Goal: Use online tool/utility: Utilize a website feature to perform a specific function

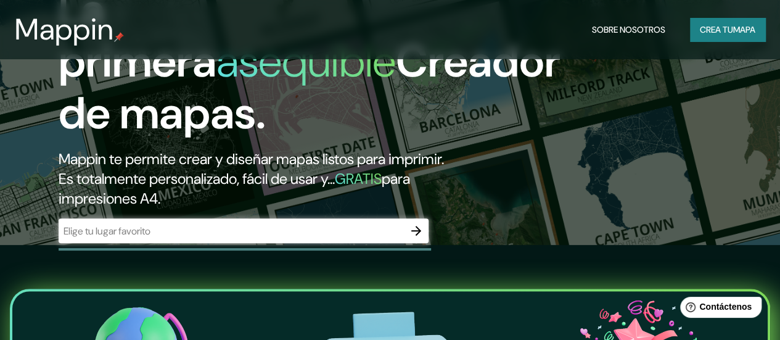
scroll to position [110, 0]
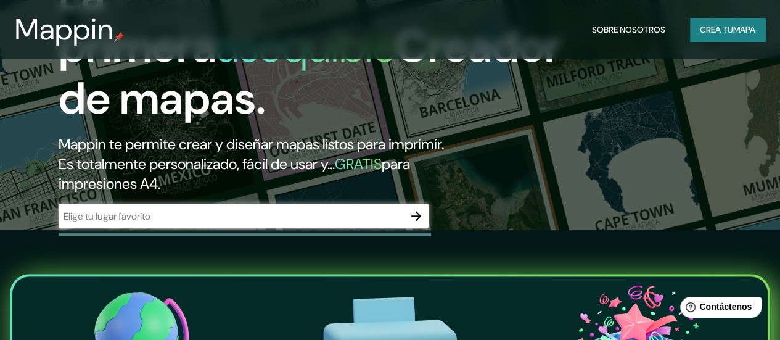
click at [142, 223] on input "text" at bounding box center [231, 216] width 345 height 14
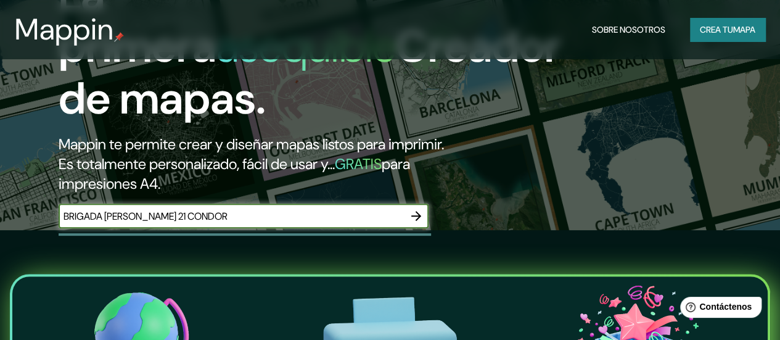
type input "BRIGADA [PERSON_NAME] 21 CONDOR"
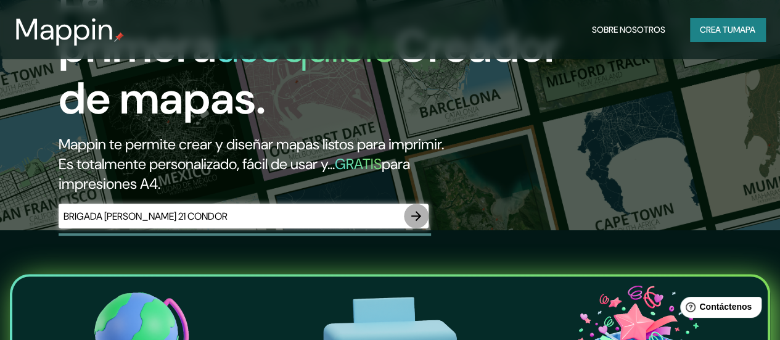
click at [415, 223] on icon "button" at bounding box center [416, 216] width 15 height 15
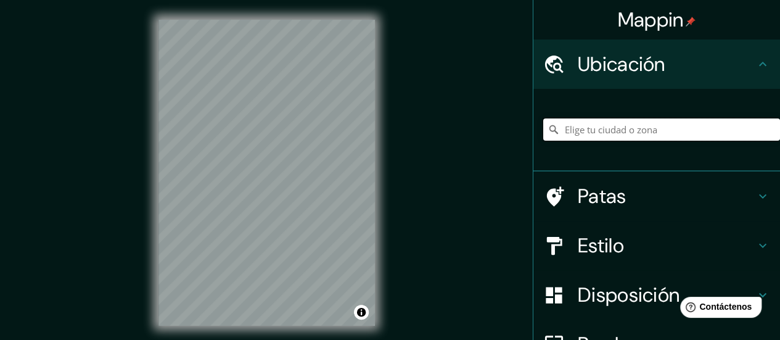
click at [573, 128] on input "Elige tu ciudad o zona" at bounding box center [661, 129] width 237 height 22
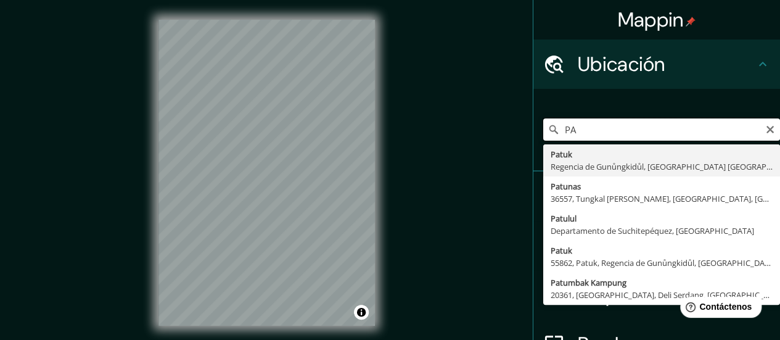
type input "P"
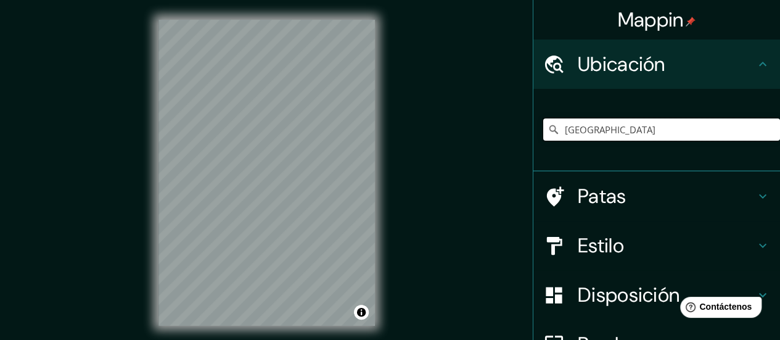
click at [649, 127] on input "[GEOGRAPHIC_DATA]" at bounding box center [661, 129] width 237 height 22
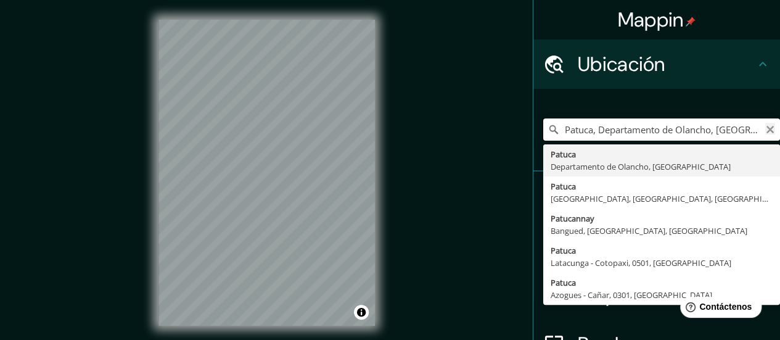
type input "Patuca, Departamento de Olancho, [GEOGRAPHIC_DATA]"
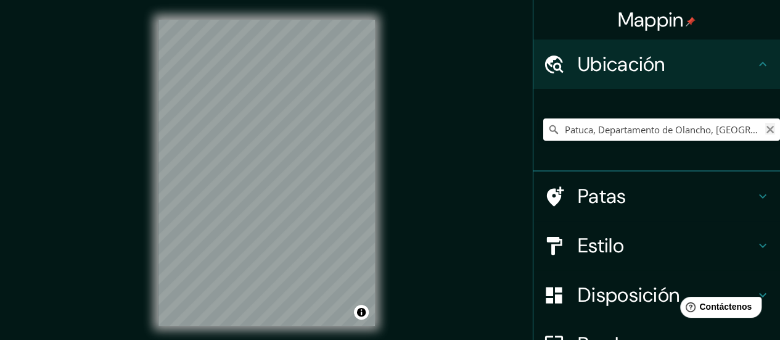
click at [766, 133] on icon "Claro" at bounding box center [771, 130] width 10 height 10
click at [600, 128] on input "Elige tu ciudad o zona" at bounding box center [661, 129] width 237 height 22
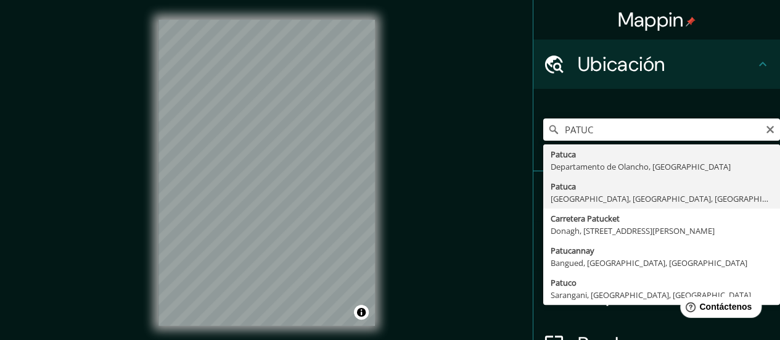
type input "Patuca, [GEOGRAPHIC_DATA], Morona Santiago, [GEOGRAPHIC_DATA]"
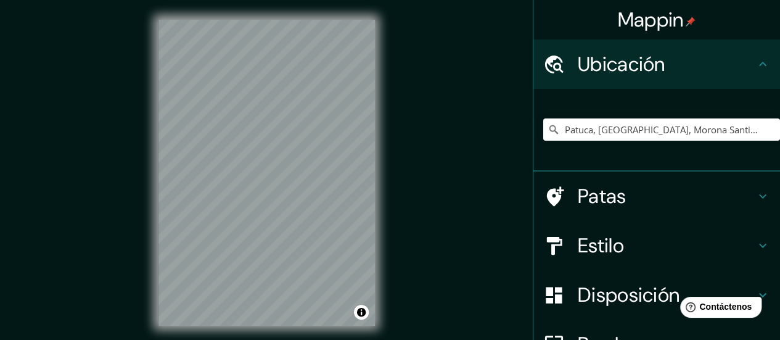
click at [579, 185] on font "Patas" at bounding box center [602, 196] width 49 height 26
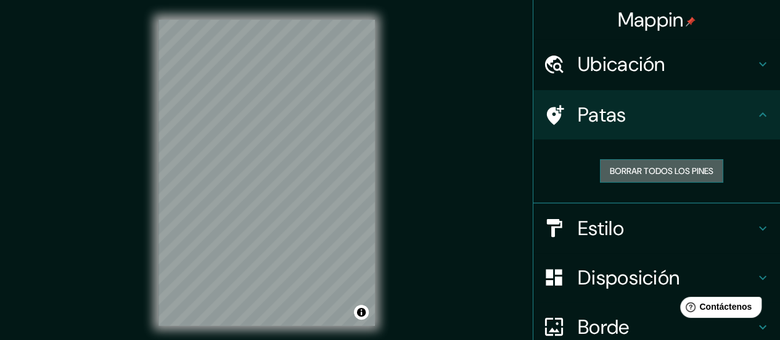
click at [627, 170] on font "Borrar todos los pines" at bounding box center [662, 170] width 104 height 11
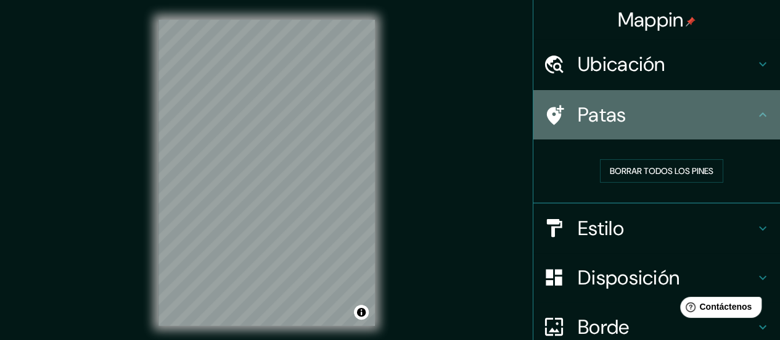
click at [547, 110] on icon at bounding box center [555, 115] width 17 height 20
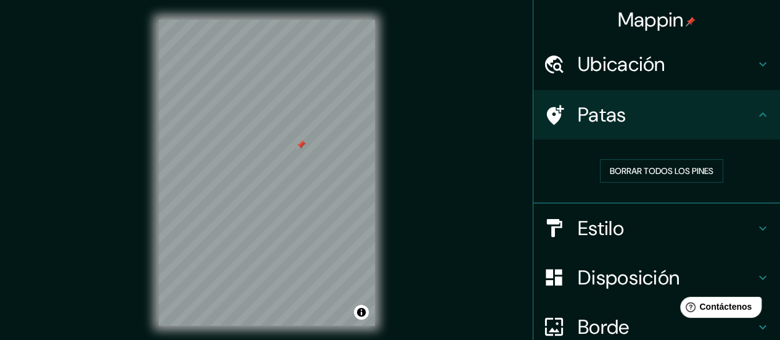
click at [633, 275] on font "Disposición" at bounding box center [629, 278] width 102 height 26
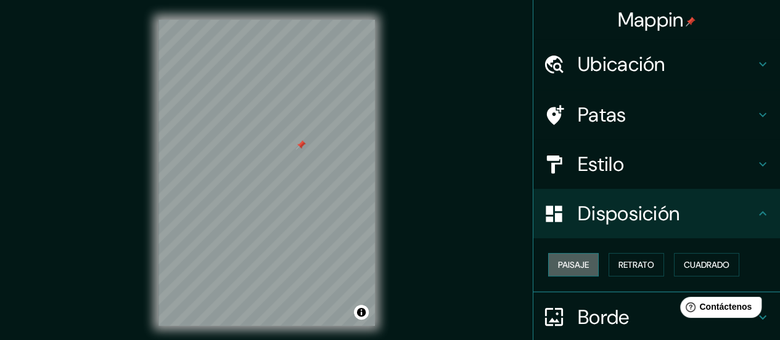
click at [574, 259] on font "Paisaje" at bounding box center [573, 264] width 31 height 11
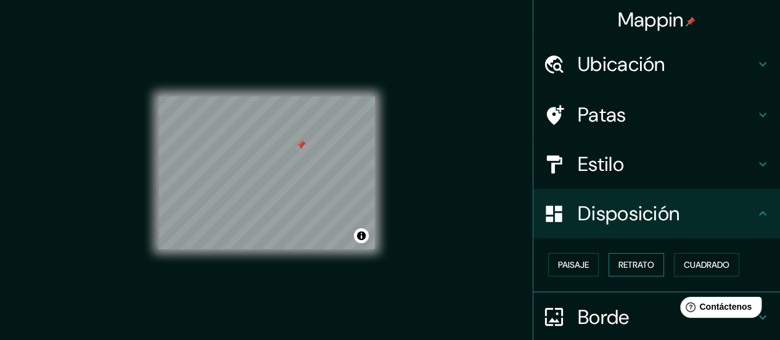
click at [642, 260] on font "Retrato" at bounding box center [637, 264] width 36 height 11
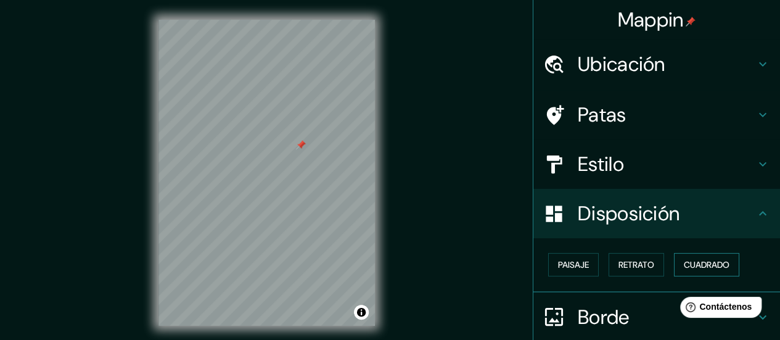
click at [696, 260] on font "Cuadrado" at bounding box center [707, 264] width 46 height 11
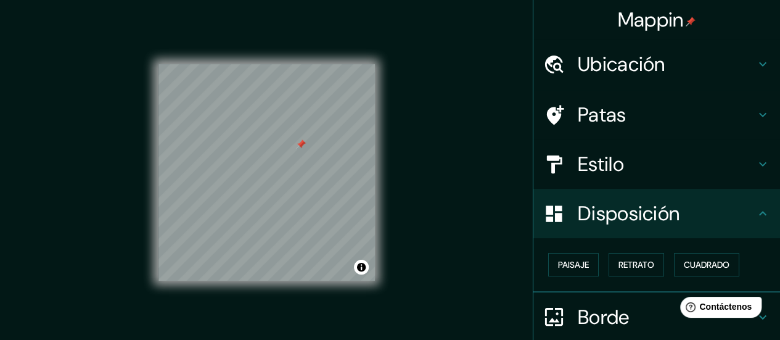
scroll to position [104, 0]
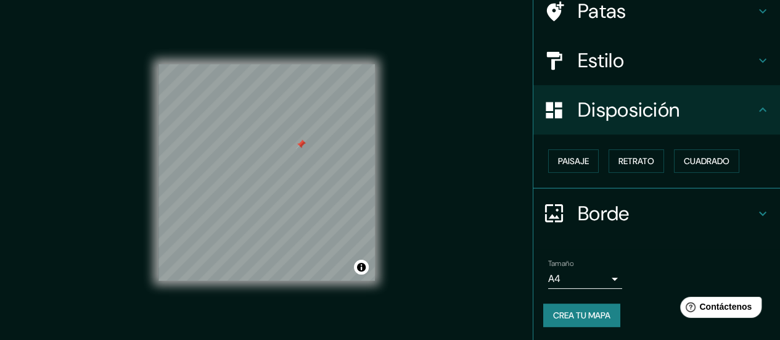
click at [603, 202] on font "Borde" at bounding box center [604, 213] width 52 height 26
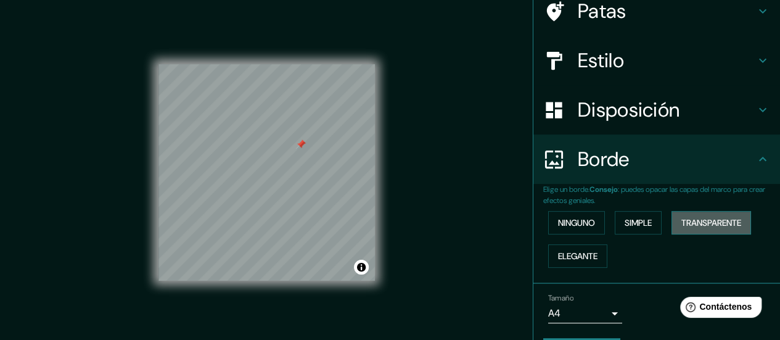
click at [708, 221] on font "Transparente" at bounding box center [712, 222] width 60 height 11
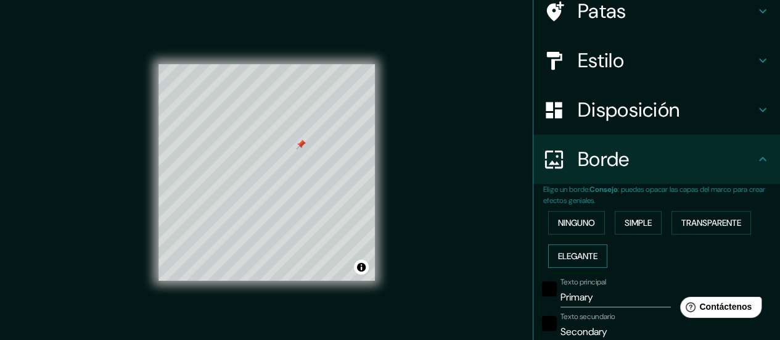
click at [574, 252] on font "Elegante" at bounding box center [577, 255] width 39 height 11
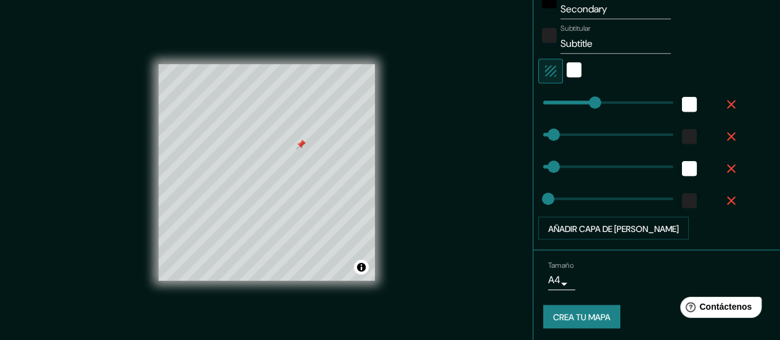
scroll to position [25, 0]
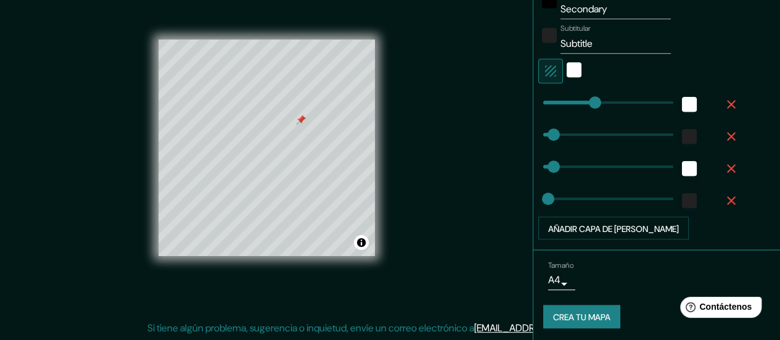
click at [574, 321] on font "Crea tu mapa" at bounding box center [581, 316] width 57 height 16
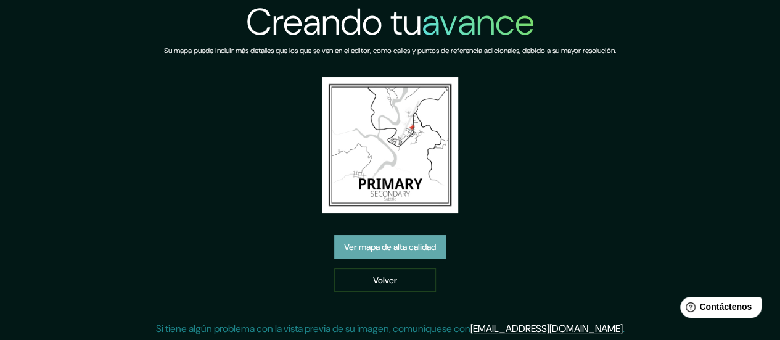
click at [404, 247] on font "Ver mapa de alta calidad" at bounding box center [390, 247] width 92 height 11
